Goal: Task Accomplishment & Management: Manage account settings

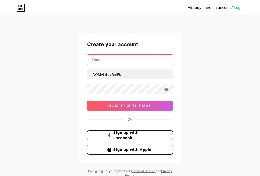
click at [140, 57] on input "text" at bounding box center [129, 60] width 85 height 10
click at [114, 58] on input "text" at bounding box center [129, 60] width 85 height 10
paste input "[EMAIL_ADDRESS][DOMAIN_NAME]"
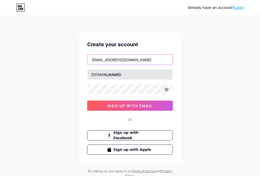
type input "[EMAIL_ADDRESS][DOMAIN_NAME]"
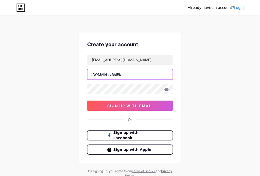
click at [112, 77] on input "text" at bounding box center [129, 74] width 85 height 10
click at [125, 76] on input "text" at bounding box center [129, 74] width 85 height 10
paste input "cafe4d22"
type input "cafe4d23"
click at [165, 90] on icon at bounding box center [166, 90] width 5 height 4
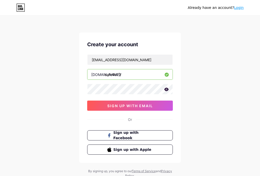
click at [105, 72] on input "cafe4d23" at bounding box center [129, 74] width 85 height 10
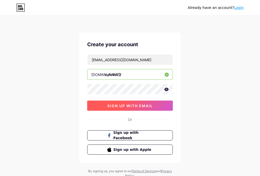
click at [129, 109] on button "sign up with email" at bounding box center [130, 106] width 86 height 10
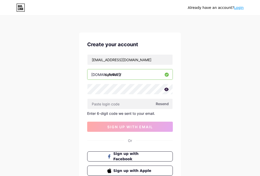
click at [162, 103] on span "Resend" at bounding box center [161, 103] width 13 height 5
click at [114, 109] on div at bounding box center [130, 104] width 86 height 11
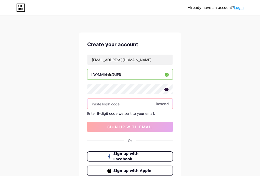
click at [114, 104] on input "text" at bounding box center [129, 104] width 85 height 10
paste input "648364"
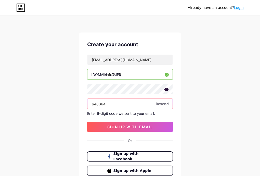
type input "648364"
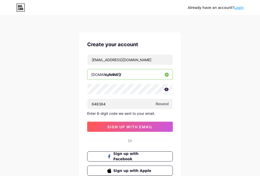
click at [150, 132] on div "Create your account [EMAIL_ADDRESS][DOMAIN_NAME] [DOMAIN_NAME]/ cafe4d23 648364…" at bounding box center [130, 109] width 102 height 152
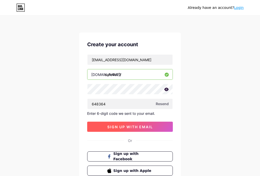
click at [158, 130] on button "sign up with email" at bounding box center [130, 127] width 86 height 10
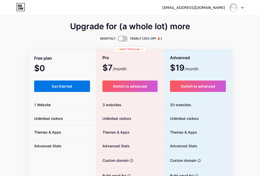
click at [62, 86] on span "Get Started" at bounding box center [62, 86] width 21 height 4
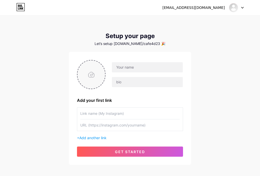
scroll to position [25, 0]
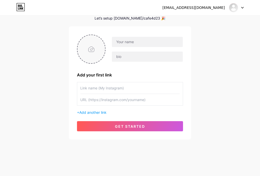
click at [98, 47] on input "file" at bounding box center [90, 49] width 27 height 28
type input "C:\fakepath\qqwqc.jpg"
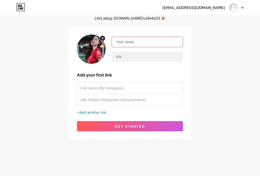
click at [137, 39] on input "text" at bounding box center [147, 42] width 71 height 10
type input "Cafe4D"
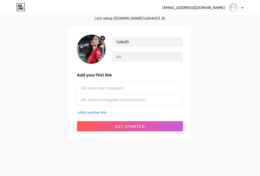
click at [100, 88] on input "text" at bounding box center [129, 87] width 99 height 11
click at [105, 112] on span "Add another link" at bounding box center [92, 112] width 27 height 4
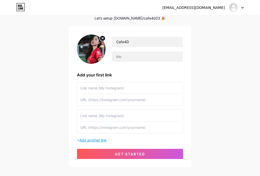
click at [103, 140] on span "Add another link" at bounding box center [92, 140] width 27 height 4
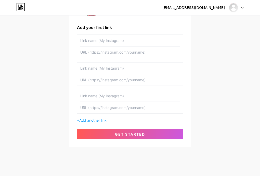
scroll to position [76, 0]
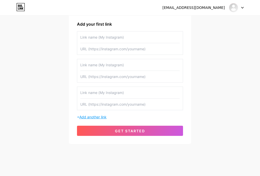
click at [104, 117] on span "Add another link" at bounding box center [92, 117] width 27 height 4
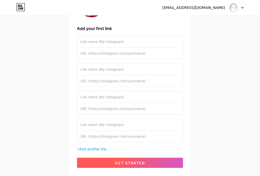
scroll to position [109, 0]
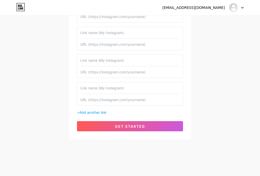
click at [102, 102] on input "text" at bounding box center [129, 99] width 99 height 11
paste input "[URL][DOMAIN_NAME]"
type input "[URL][DOMAIN_NAME]"
click at [104, 89] on input "text" at bounding box center [129, 87] width 99 height 11
type input "[PERSON_NAME] WINS 3"
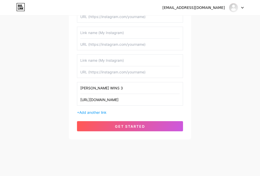
drag, startPoint x: 256, startPoint y: 69, endPoint x: 236, endPoint y: 69, distance: 19.1
click at [256, 69] on div "[EMAIL_ADDRESS][DOMAIN_NAME] Dashboard Logout Setup your page Let’s setup [DOMA…" at bounding box center [130, 23] width 260 height 265
click at [128, 58] on input "text" at bounding box center [129, 60] width 99 height 11
drag, startPoint x: 110, startPoint y: 75, endPoint x: 101, endPoint y: 71, distance: 9.4
click at [110, 75] on input "text" at bounding box center [129, 71] width 99 height 11
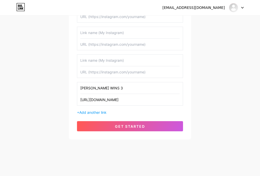
paste input "[URL][DOMAIN_NAME]"
type input "[URL][DOMAIN_NAME]"
click at [96, 63] on input "text" at bounding box center [129, 60] width 99 height 11
type input "RTP LIVE"
click at [36, 85] on div "[EMAIL_ADDRESS][DOMAIN_NAME] Dashboard Logout Setup your page Let’s setup [DOMA…" at bounding box center [130, 23] width 260 height 265
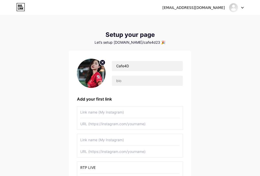
scroll to position [0, 0]
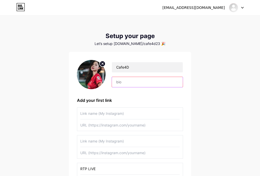
click at [132, 82] on input "text" at bounding box center [147, 82] width 71 height 10
type input "S"
click at [130, 81] on input "situs p" at bounding box center [147, 82] width 71 height 10
click at [146, 83] on input "situs p" at bounding box center [147, 82] width 71 height 10
click at [146, 81] on input "situs p" at bounding box center [147, 82] width 71 height 10
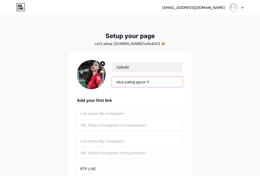
type input "situs paling gacor !!"
click at [187, 120] on div "Cafe4D situs paling gacor !! Add your first link RTP LIVE [URL][DOMAIN_NAME] [P…" at bounding box center [130, 150] width 122 height 196
click at [204, 125] on div "[EMAIL_ADDRESS][DOMAIN_NAME] Dashboard Logout Setup your page Let’s setup [DOMA…" at bounding box center [130, 132] width 260 height 265
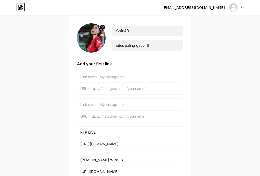
scroll to position [76, 0]
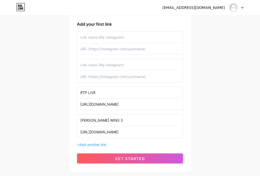
click at [97, 78] on input "text" at bounding box center [129, 76] width 99 height 11
paste input "[URL][DOMAIN_NAME][DOMAIN_NAME]"
type input "[URL][DOMAIN_NAME][DOMAIN_NAME]"
click at [103, 66] on input "text" at bounding box center [129, 64] width 99 height 11
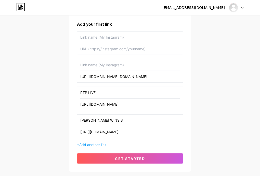
scroll to position [0, 0]
type input "l"
type input "LIVE CHAT 24 JAM"
click at [90, 52] on input "text" at bounding box center [129, 48] width 99 height 11
click at [99, 49] on input "text" at bounding box center [129, 48] width 99 height 11
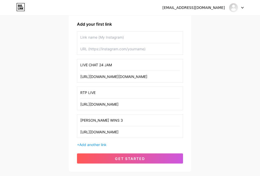
paste input "[URL][DOMAIN_NAME]"
type input "[URL][DOMAIN_NAME]"
drag, startPoint x: 104, startPoint y: 36, endPoint x: 144, endPoint y: 67, distance: 50.6
click at [104, 36] on input "text" at bounding box center [129, 37] width 99 height 11
type input "DAFTAR & LOGIN VIP"
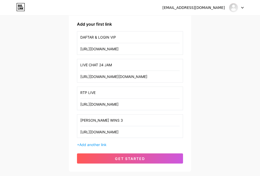
drag, startPoint x: 252, startPoint y: 111, endPoint x: 240, endPoint y: 111, distance: 11.7
click at [252, 111] on div "[EMAIL_ADDRESS][DOMAIN_NAME] Dashboard Logout Setup your page Let’s setup [DOMA…" at bounding box center [130, 56] width 260 height 265
click at [63, 118] on div "[EMAIL_ADDRESS][DOMAIN_NAME] Dashboard Logout Setup your page Let’s setup [DOMA…" at bounding box center [130, 56] width 260 height 265
drag, startPoint x: 28, startPoint y: 65, endPoint x: 36, endPoint y: 59, distance: 9.3
click at [32, 63] on div "[EMAIL_ADDRESS][DOMAIN_NAME] Dashboard Logout Setup your page Let’s setup [DOMA…" at bounding box center [130, 56] width 260 height 265
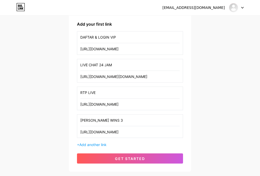
click at [60, 47] on div "[EMAIL_ADDRESS][DOMAIN_NAME] Dashboard Logout Setup your page Let’s setup [DOMA…" at bounding box center [130, 56] width 260 height 265
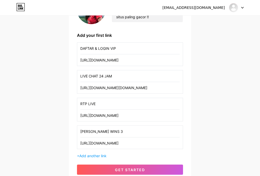
scroll to position [109, 0]
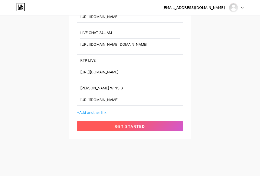
click at [113, 126] on button "get started" at bounding box center [130, 126] width 106 height 10
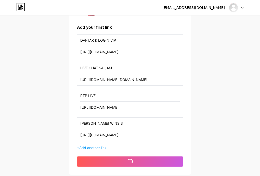
scroll to position [76, 0]
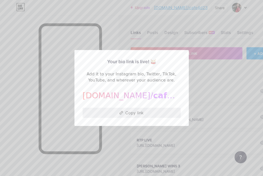
click at [145, 112] on button "Copy link" at bounding box center [132, 113] width 98 height 10
click at [227, 71] on div at bounding box center [131, 88] width 263 height 176
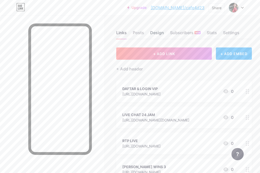
click at [164, 32] on div "Design" at bounding box center [157, 34] width 14 height 9
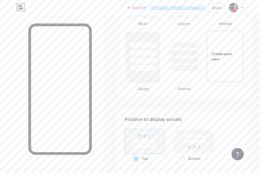
scroll to position [565, 0]
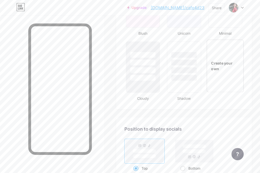
click at [231, 92] on div "Create your own" at bounding box center [224, 65] width 37 height 52
click at [234, 71] on div "Create your own" at bounding box center [225, 66] width 36 height 11
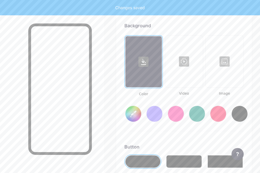
scroll to position [676, 0]
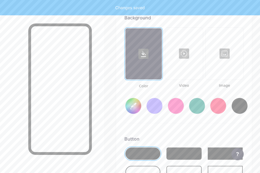
type input "#ffffff"
type input "#000000"
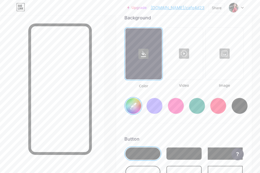
type input "#ffffff"
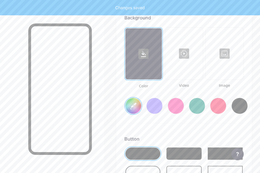
click at [161, 65] on div at bounding box center [143, 53] width 36 height 51
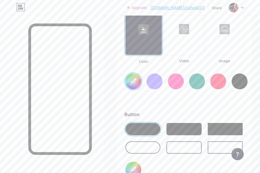
scroll to position [701, 0]
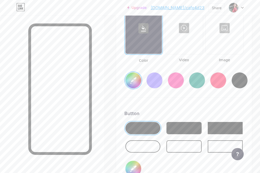
click at [235, 37] on div at bounding box center [224, 28] width 37 height 51
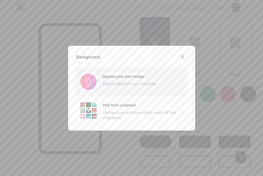
click at [131, 78] on input "file" at bounding box center [131, 82] width 111 height 29
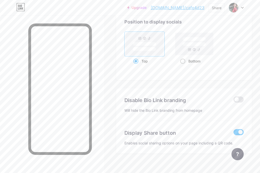
scroll to position [992, 0]
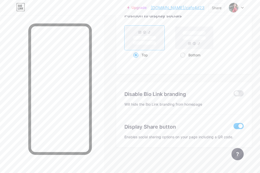
click at [104, 138] on div at bounding box center [52, 101] width 104 height 173
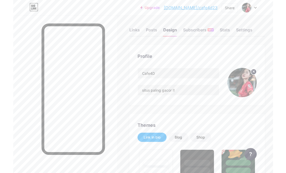
scroll to position [0, 0]
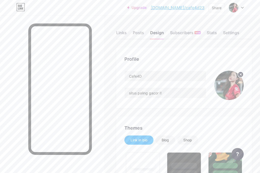
click at [143, 34] on div "Links Posts Design Subscribers NEW Stats Settings" at bounding box center [183, 30] width 135 height 18
click at [8, 50] on div at bounding box center [52, 101] width 104 height 173
click at [234, 7] on img at bounding box center [233, 8] width 8 height 8
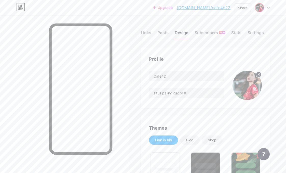
click at [258, 6] on img at bounding box center [259, 8] width 8 height 8
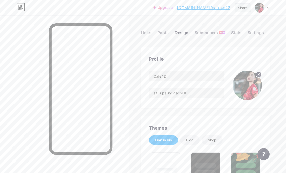
click at [239, 8] on div "Share" at bounding box center [243, 7] width 10 height 5
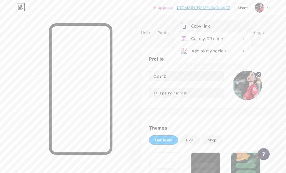
click at [227, 30] on div "Copy link" at bounding box center [213, 26] width 76 height 12
click at [135, 6] on div "Upgrade [DOMAIN_NAME]/cafe4d... [DOMAIN_NAME]/cafe4d23 Share Copy link [URL][DO…" at bounding box center [143, 7] width 286 height 9
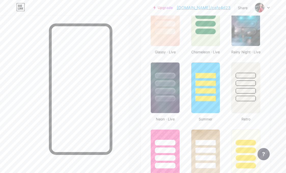
scroll to position [305, 0]
